Goal: Information Seeking & Learning: Learn about a topic

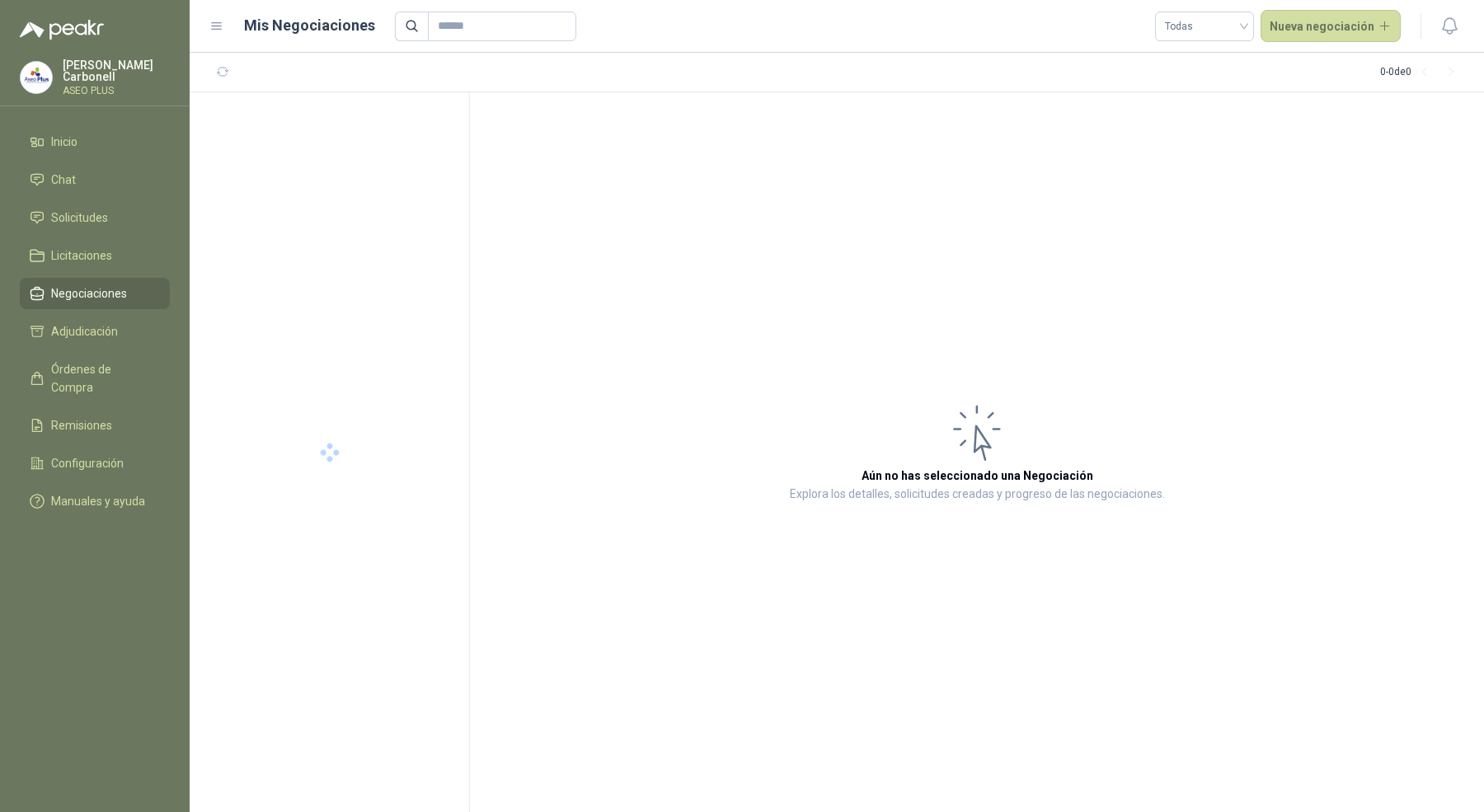
click at [122, 51] on menu "[PERSON_NAME] ASEO PLUS Inicio Chat Solicitudes Licitaciones Negociaciones Adju…" at bounding box center [95, 406] width 190 height 812
click at [117, 71] on p "[PERSON_NAME]" at bounding box center [116, 70] width 107 height 23
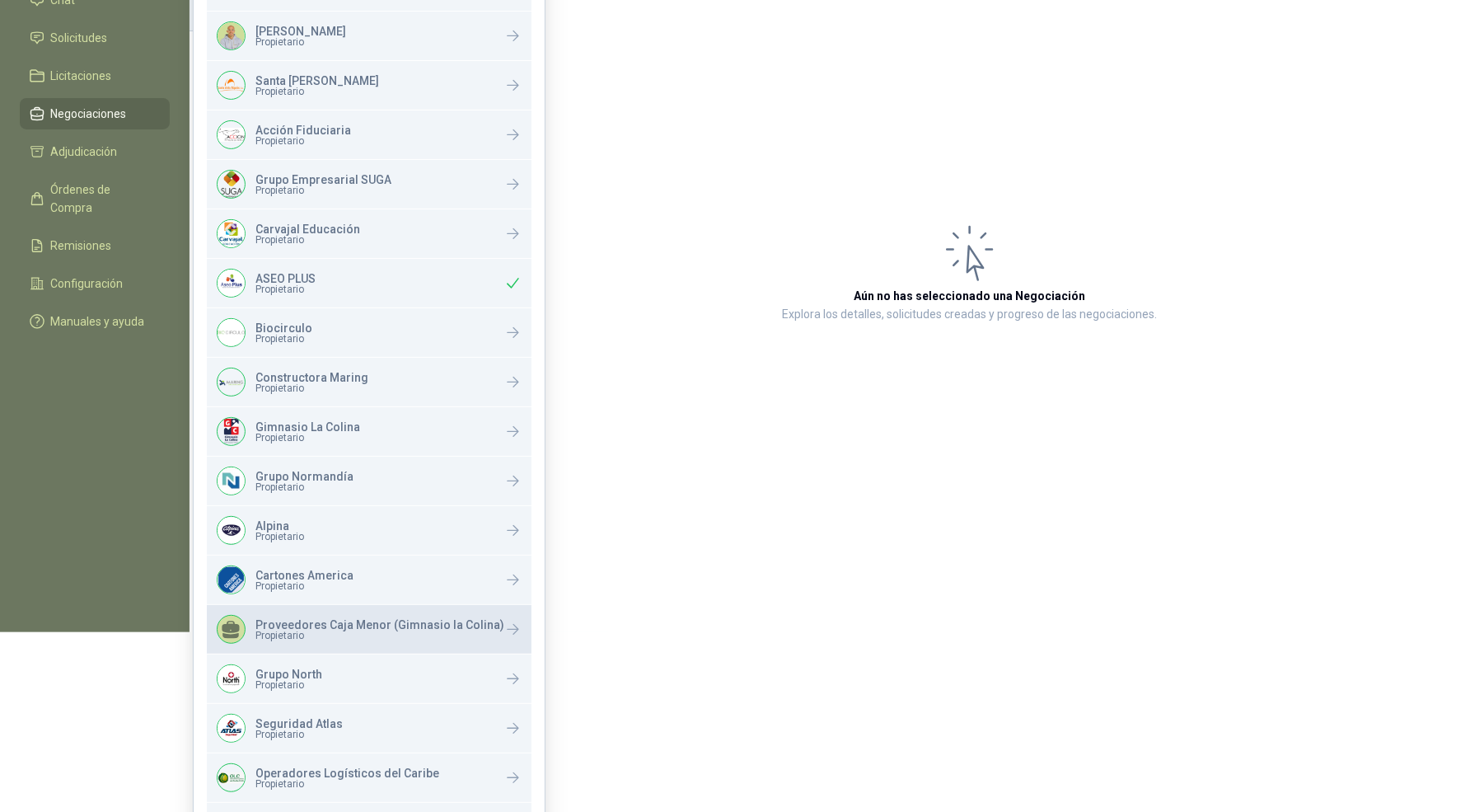
scroll to position [282, 0]
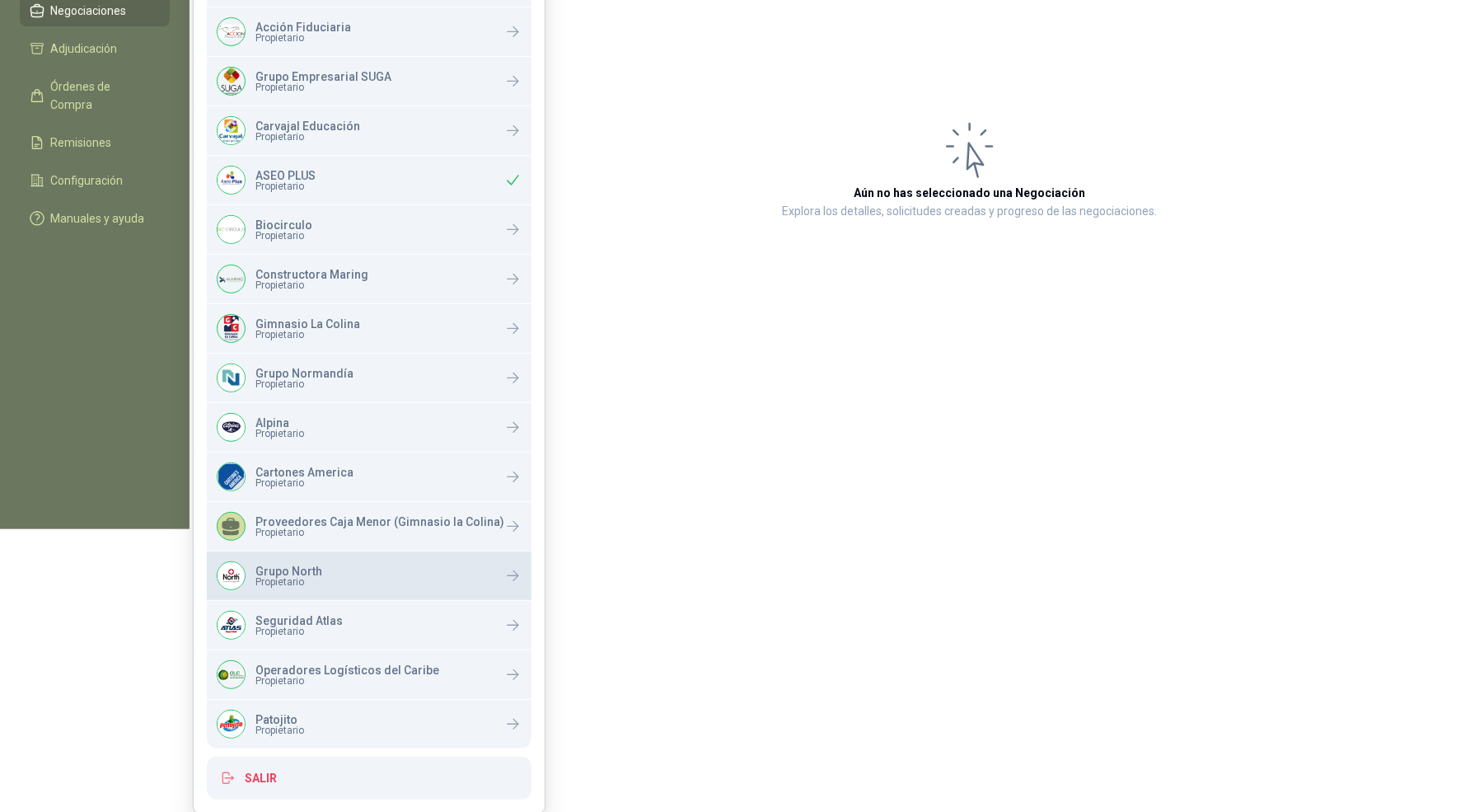
click at [353, 583] on div "Grupo North Propietario" at bounding box center [369, 575] width 325 height 48
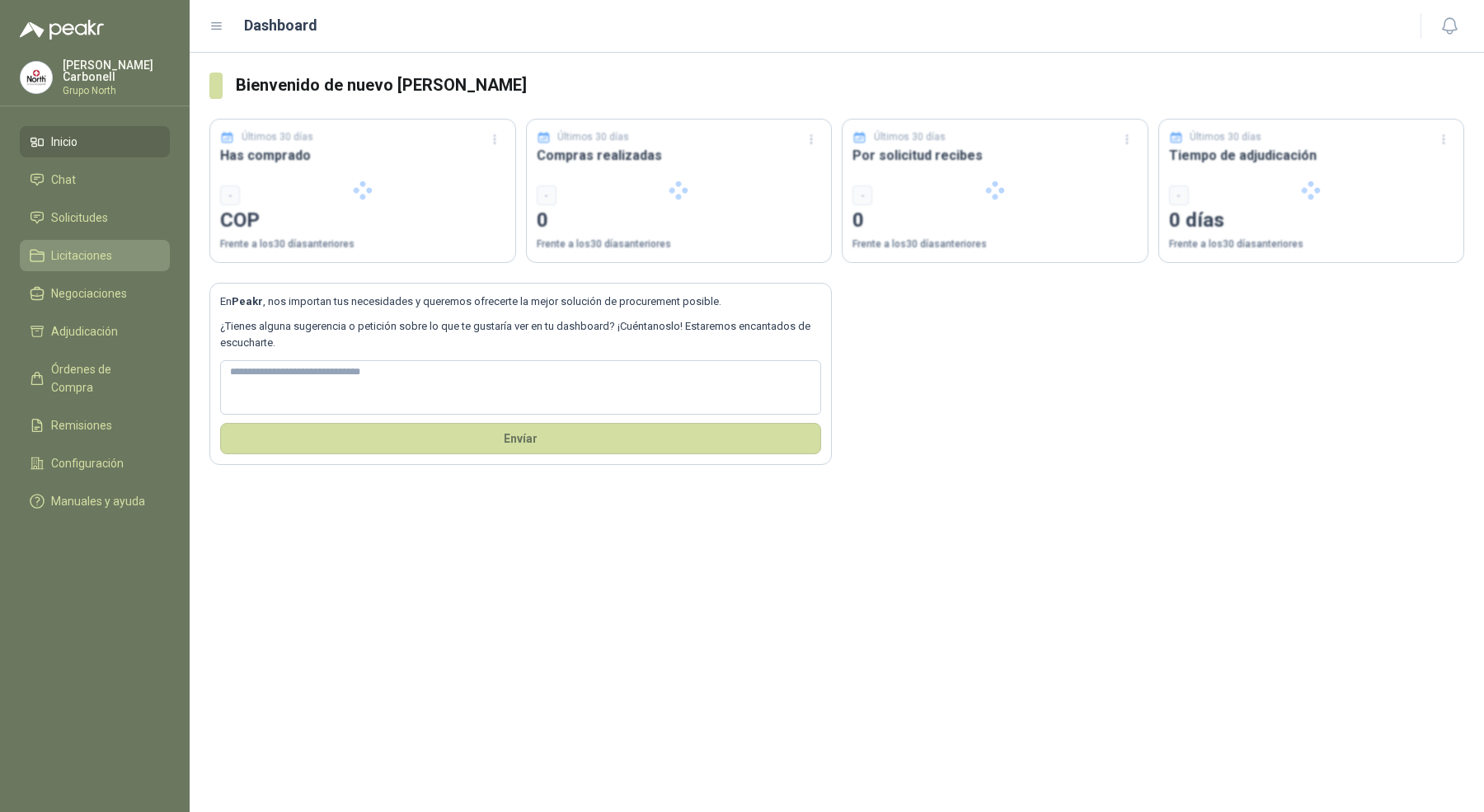
click at [104, 251] on span "Licitaciones" at bounding box center [82, 255] width 61 height 18
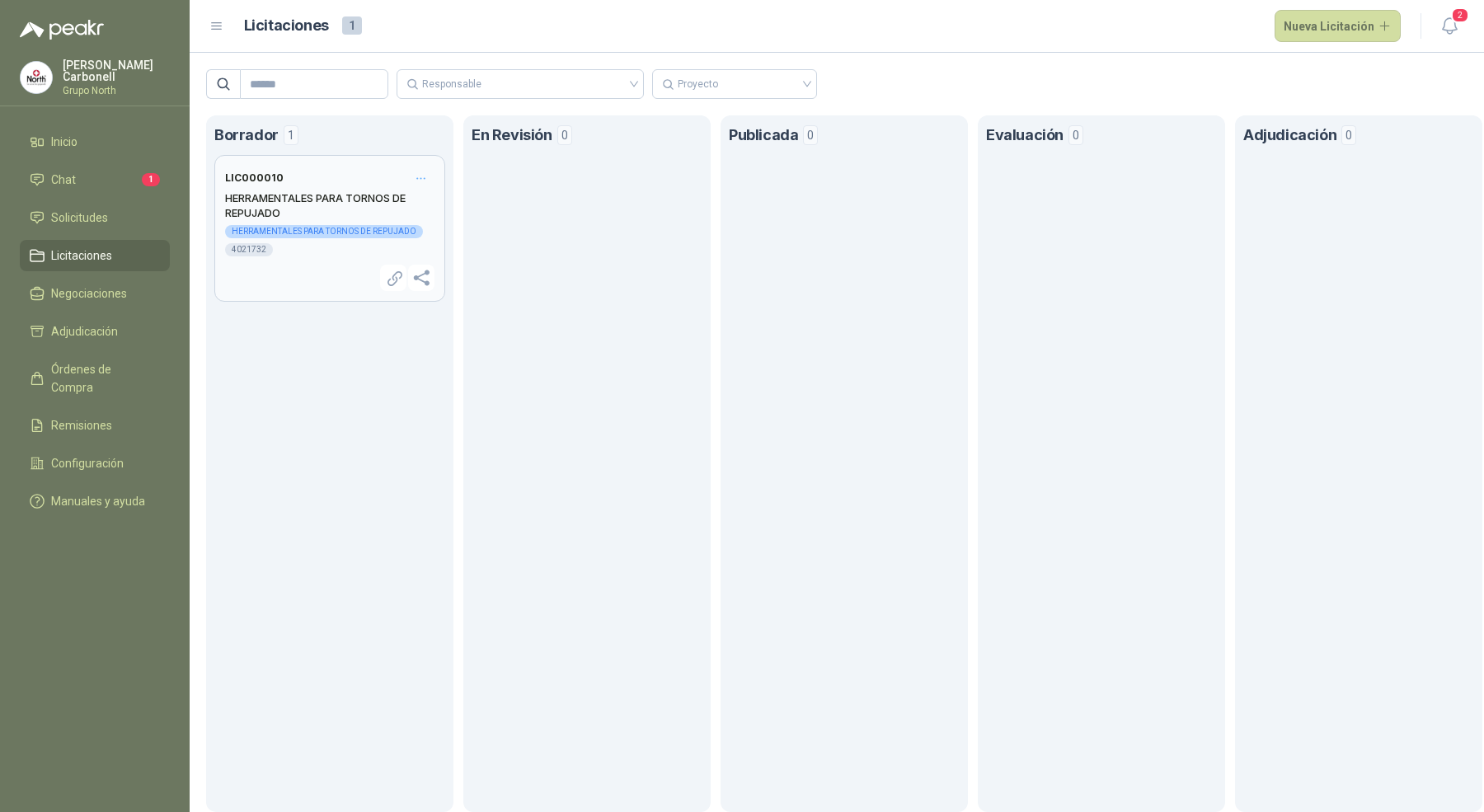
click at [296, 176] on header "LIC000010" at bounding box center [330, 177] width 210 height 25
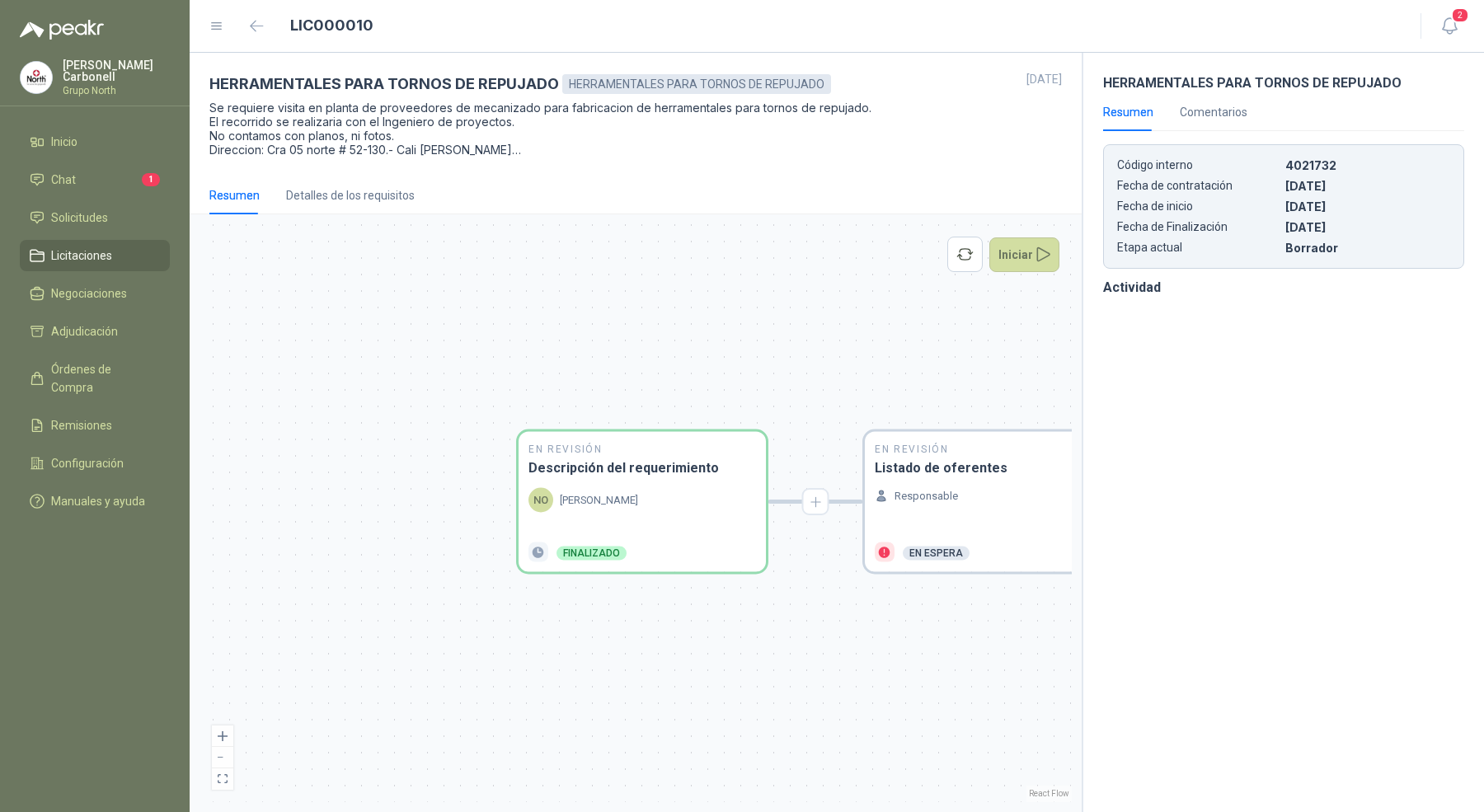
drag, startPoint x: 837, startPoint y: 377, endPoint x: 537, endPoint y: 376, distance: 300.0
click at [537, 377] on div "En Revisión Descripción del requerimiento NO NATHALY OCAMPO MILLAN Finalizado E…" at bounding box center [636, 513] width 872 height 578
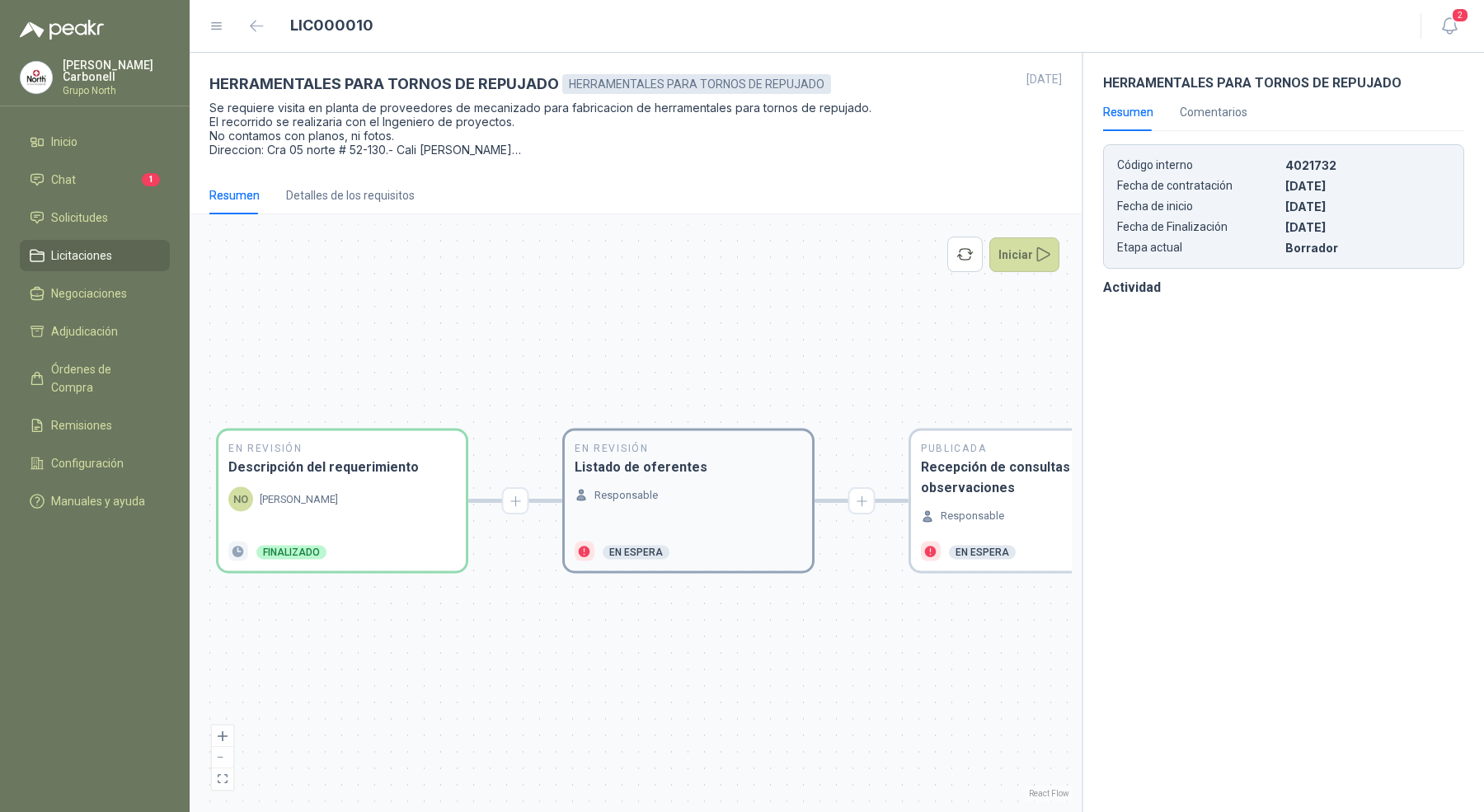
click at [615, 480] on div "En Revisión Listado de oferentes Responsable En espera" at bounding box center [687, 501] width 247 height 140
click at [659, 508] on div "Responsable" at bounding box center [687, 509] width 227 height 44
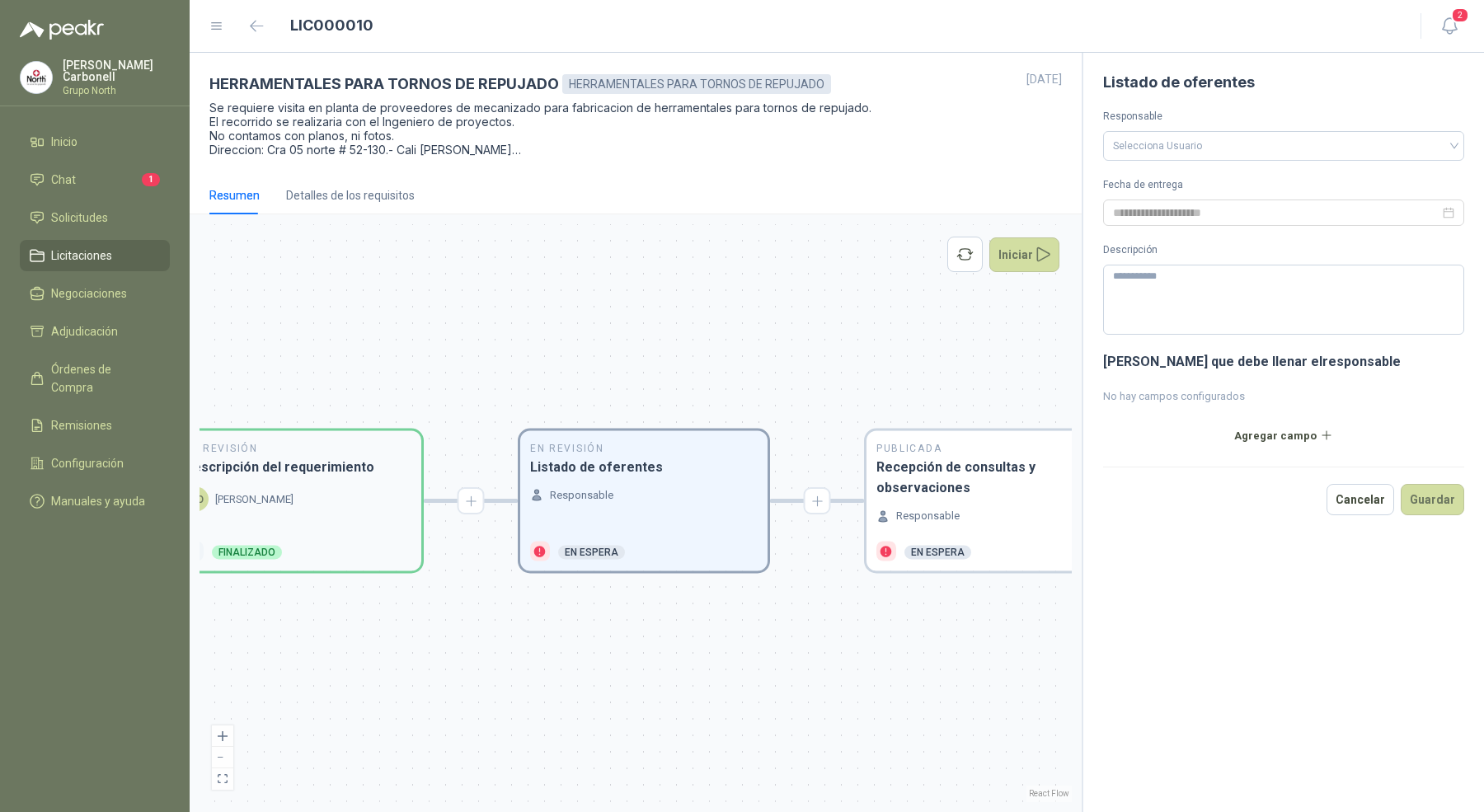
click at [293, 488] on div "NO NATHALY OCAMPO MILLAN" at bounding box center [238, 499] width 109 height 25
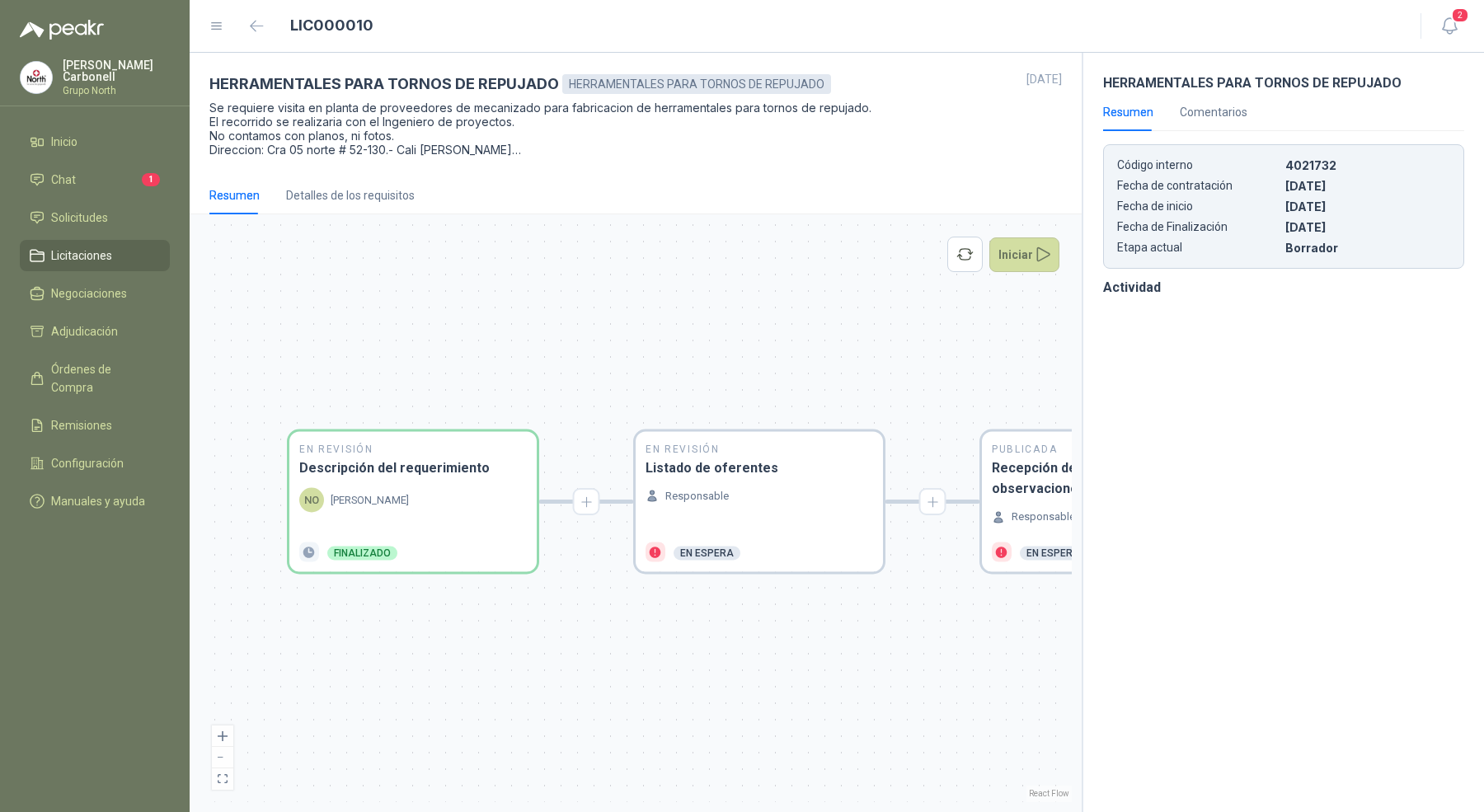
drag, startPoint x: 867, startPoint y: 352, endPoint x: 635, endPoint y: 351, distance: 232.0
click at [635, 351] on div "En Revisión Descripción del requerimiento NO NATHALY OCAMPO MILLAN Finalizado E…" at bounding box center [636, 513] width 872 height 578
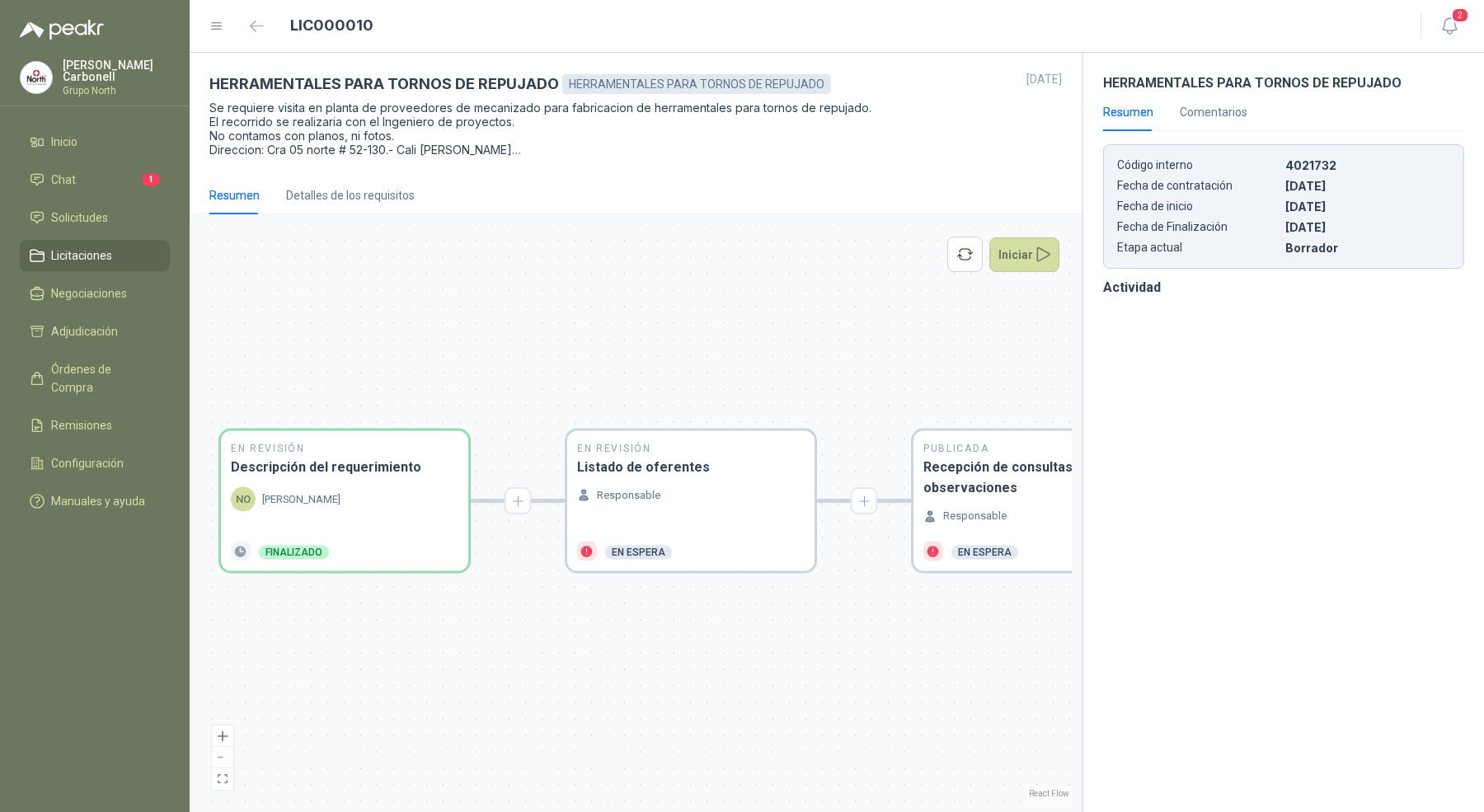
drag, startPoint x: 807, startPoint y: 357, endPoint x: 738, endPoint y: 356, distance: 69.0
click at [738, 356] on div "En Revisión Descripción del requerimiento NO NATHALY OCAMPO MILLAN Finalizado E…" at bounding box center [636, 513] width 872 height 578
click at [718, 468] on h3 "Listado de oferentes" at bounding box center [689, 466] width 227 height 21
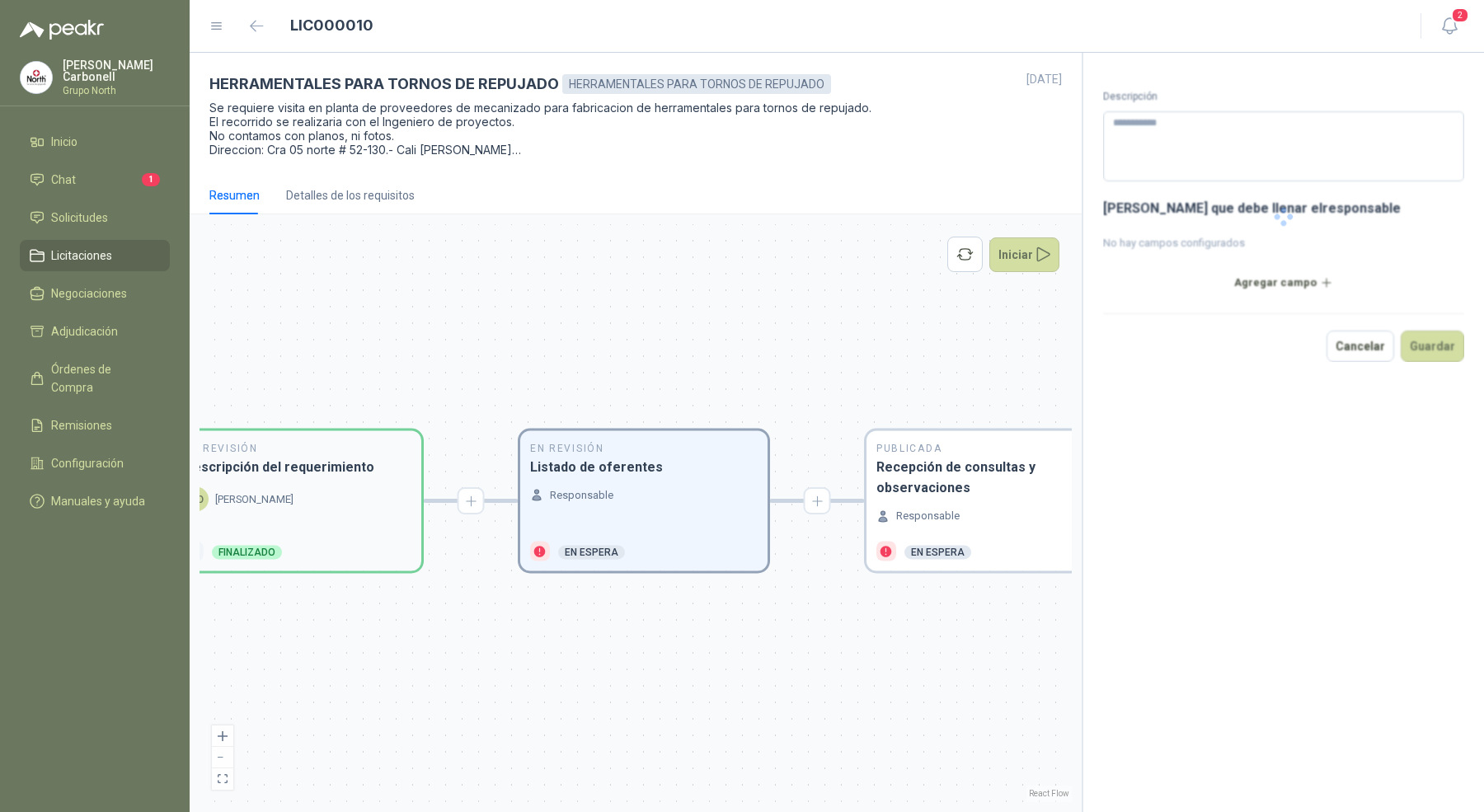
click at [396, 491] on div "NO NATHALY OCAMPO MILLAN" at bounding box center [297, 499] width 227 height 25
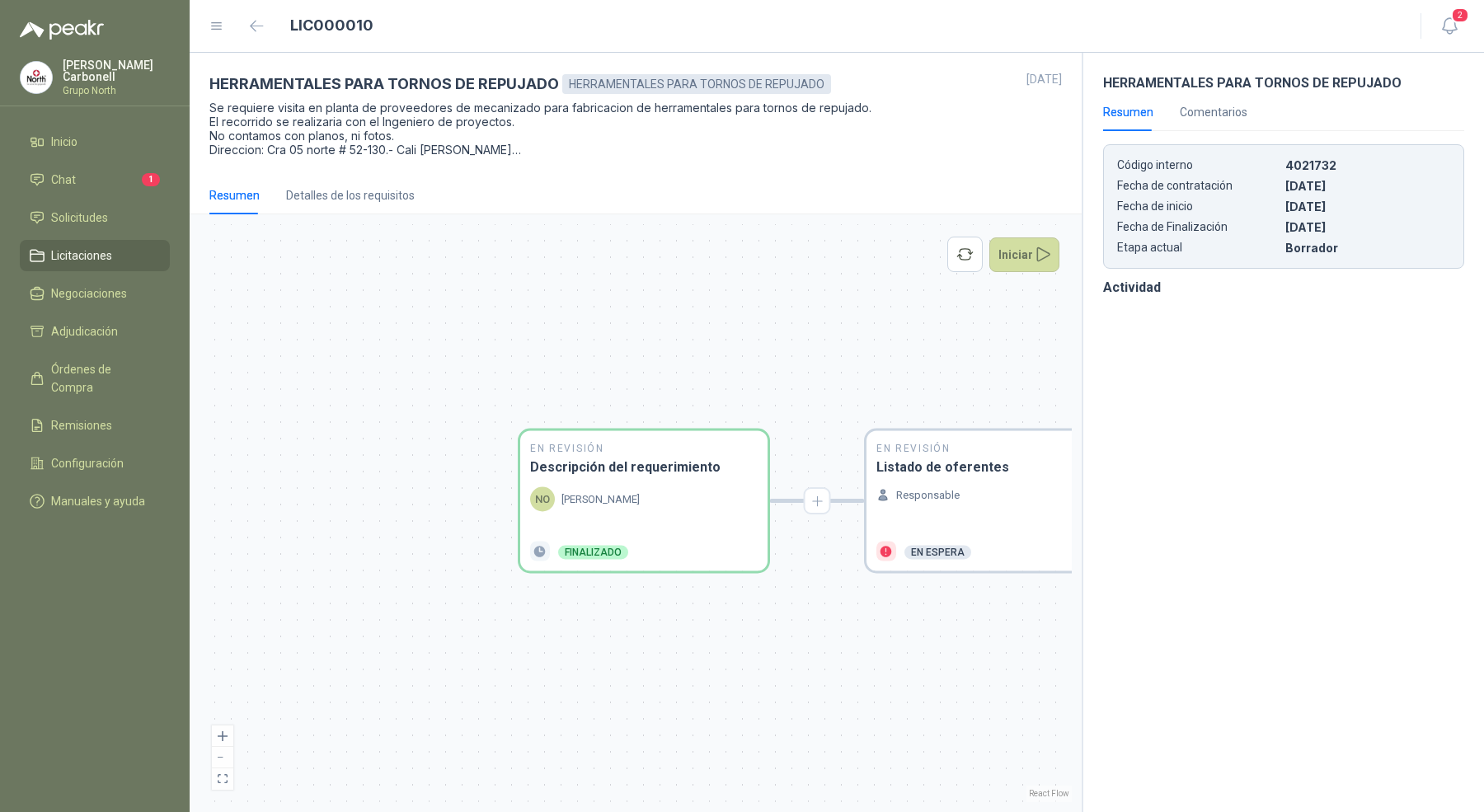
drag, startPoint x: 995, startPoint y: 670, endPoint x: 858, endPoint y: 660, distance: 137.4
click at [858, 660] on div "En Revisión Descripción del requerimiento NO NATHALY OCAMPO MILLAN Finalizado E…" at bounding box center [636, 513] width 872 height 578
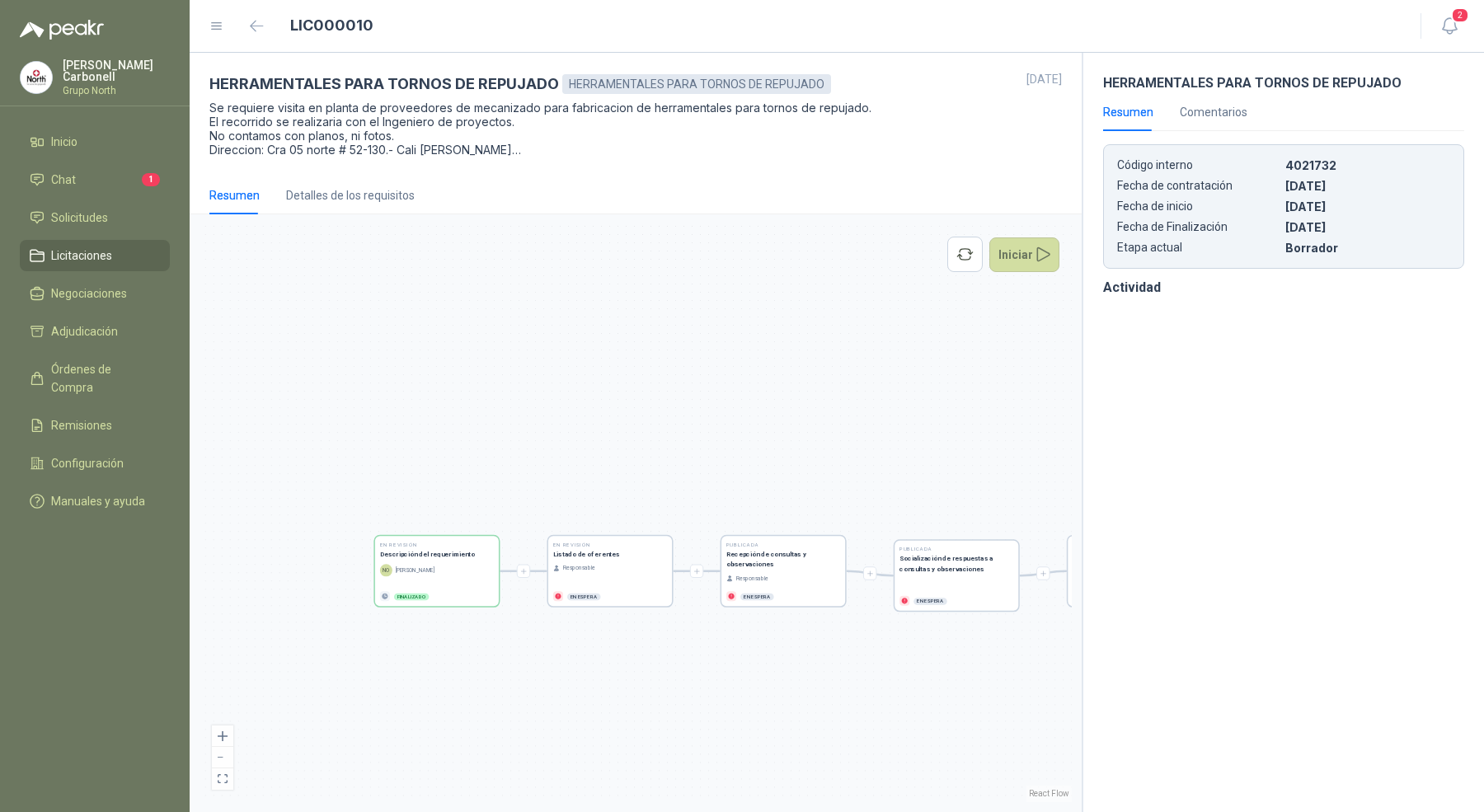
drag, startPoint x: 872, startPoint y: 669, endPoint x: 589, endPoint y: 633, distance: 285.3
click at [589, 633] on div "En Revisión Descripción del requerimiento NO NATHALY OCAMPO MILLAN Finalizado E…" at bounding box center [636, 513] width 872 height 578
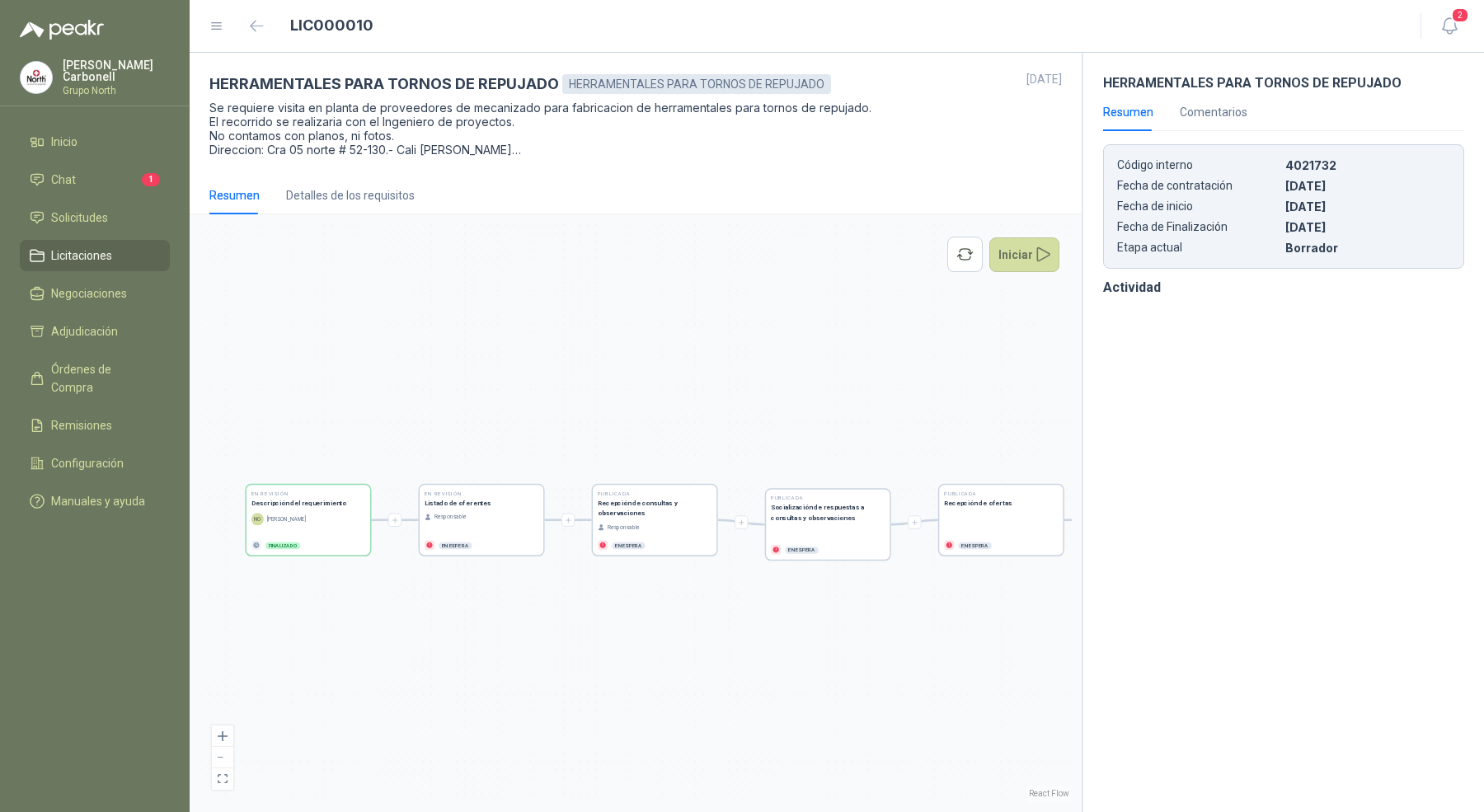
drag, startPoint x: 751, startPoint y: 627, endPoint x: 671, endPoint y: 604, distance: 83.2
click at [671, 604] on div "En Revisión Descripción del requerimiento NO NATHALY OCAMPO MILLAN Finalizado E…" at bounding box center [636, 513] width 872 height 578
